Goal: Transaction & Acquisition: Purchase product/service

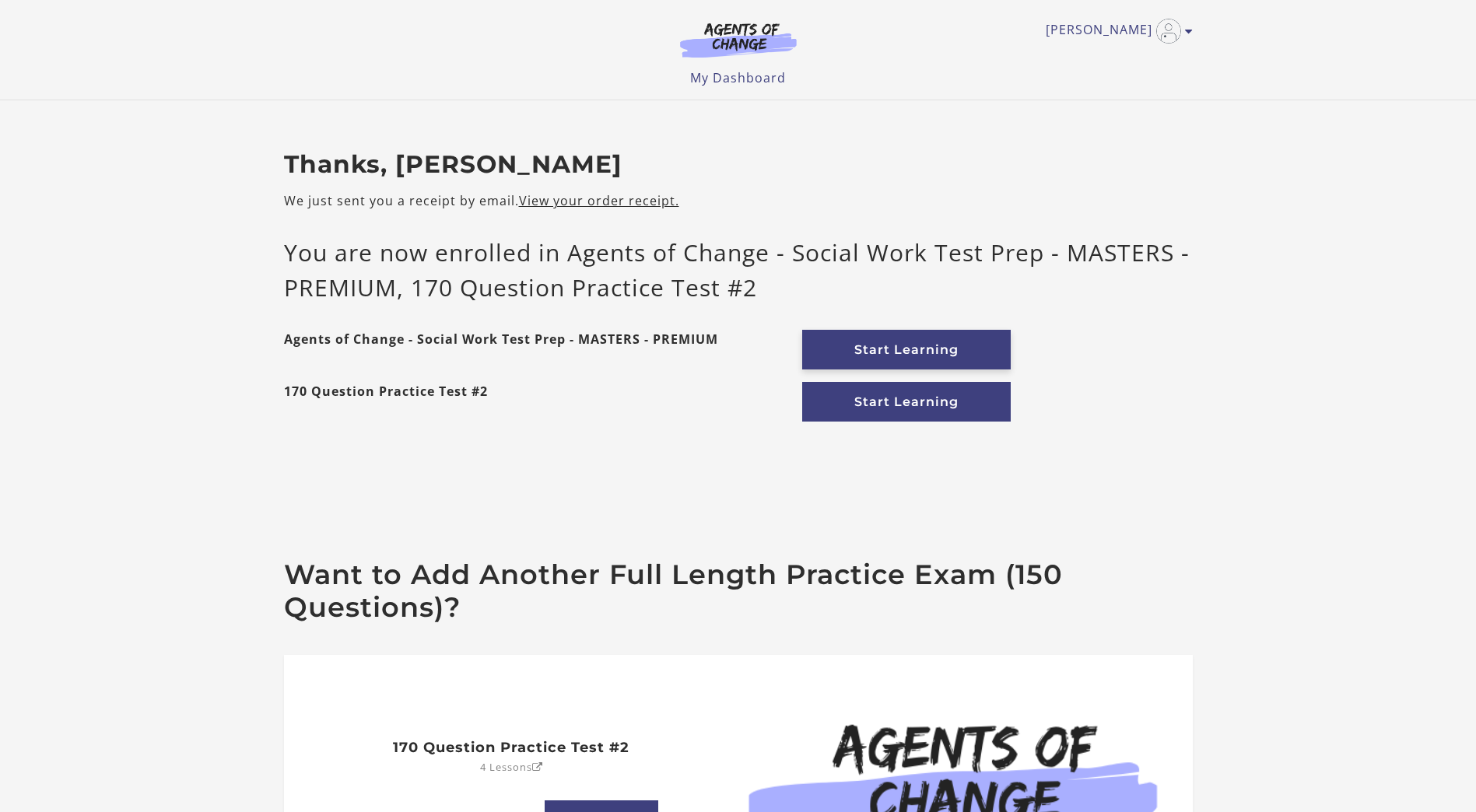
click at [980, 357] on link "Start Learning" at bounding box center [906, 349] width 208 height 40
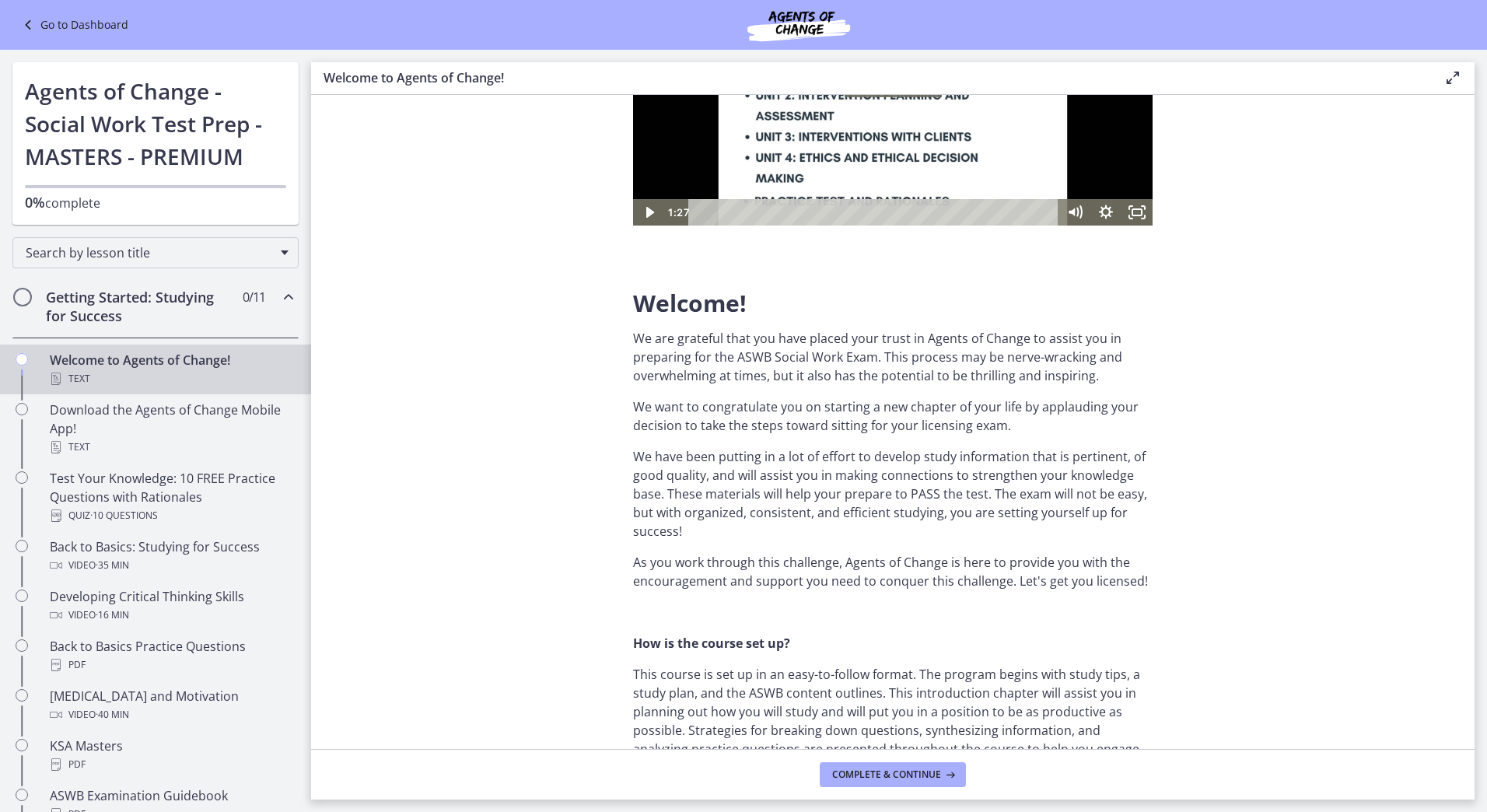
scroll to position [156, 0]
